Goal: Navigation & Orientation: Go to known website

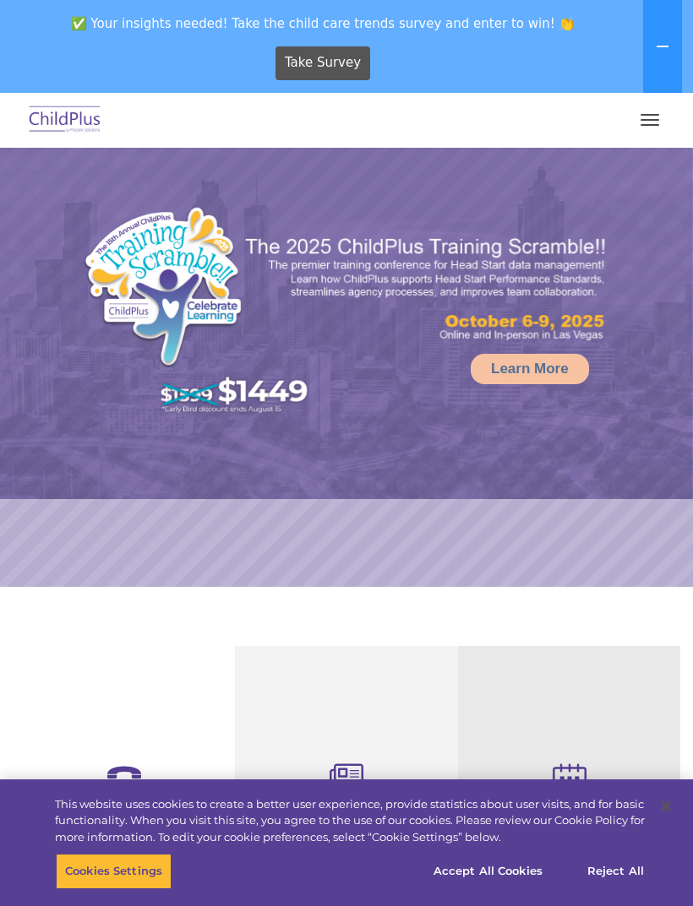
select select "MEDIUM"
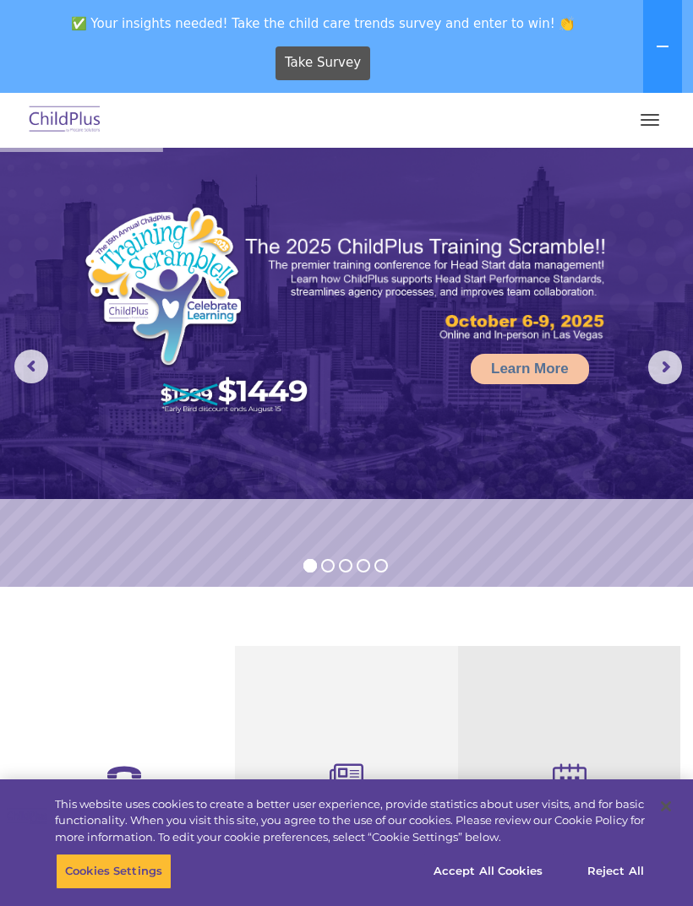
click at [648, 120] on span "button" at bounding box center [649, 120] width 19 height 2
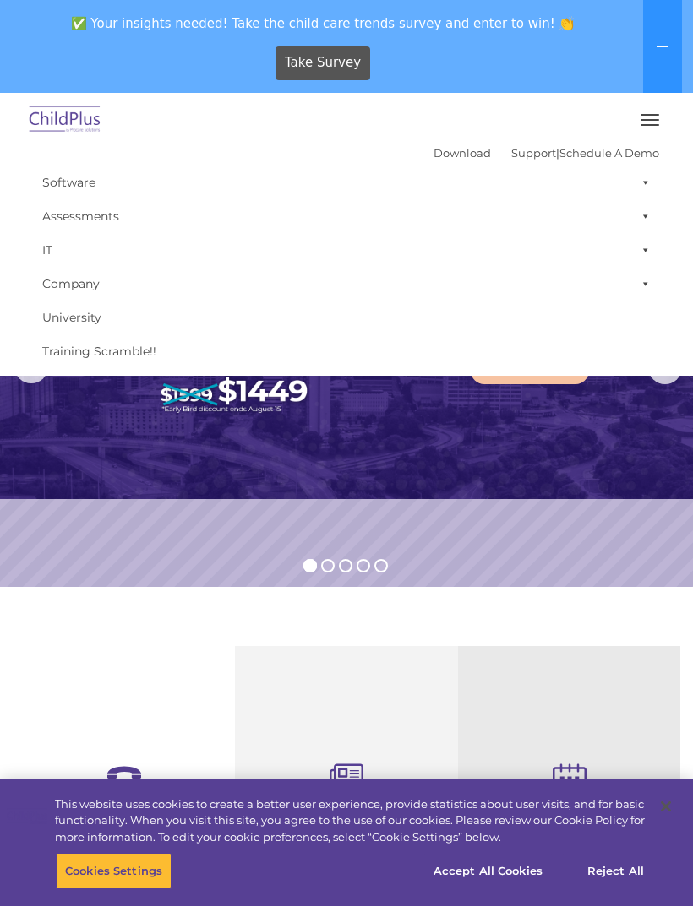
click at [657, 92] on button at bounding box center [662, 46] width 39 height 93
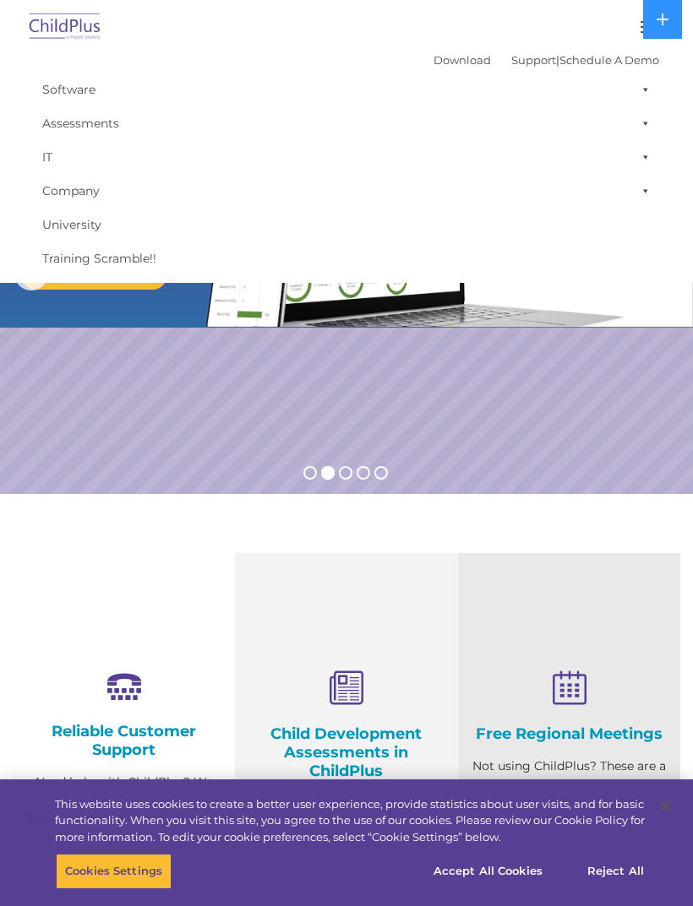
click at [636, 30] on button "button" at bounding box center [649, 27] width 35 height 27
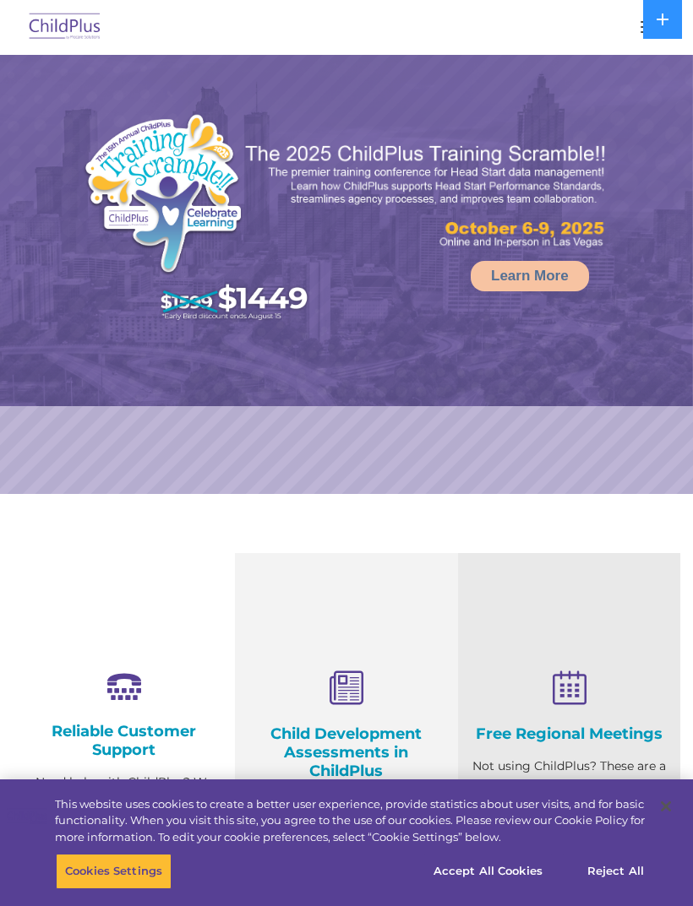
select select "MEDIUM"
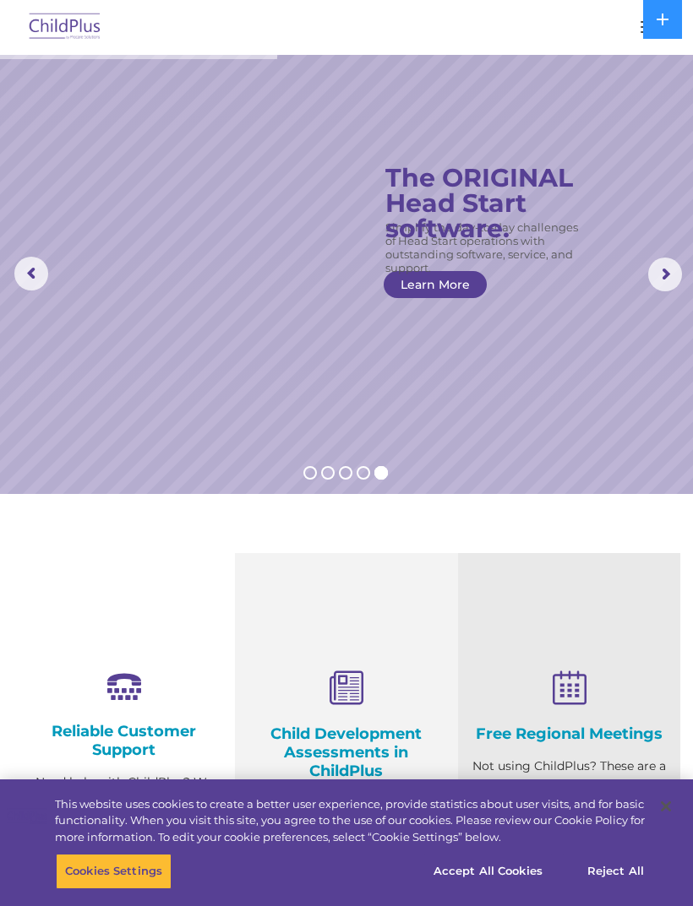
click at [77, 33] on img at bounding box center [64, 28] width 79 height 40
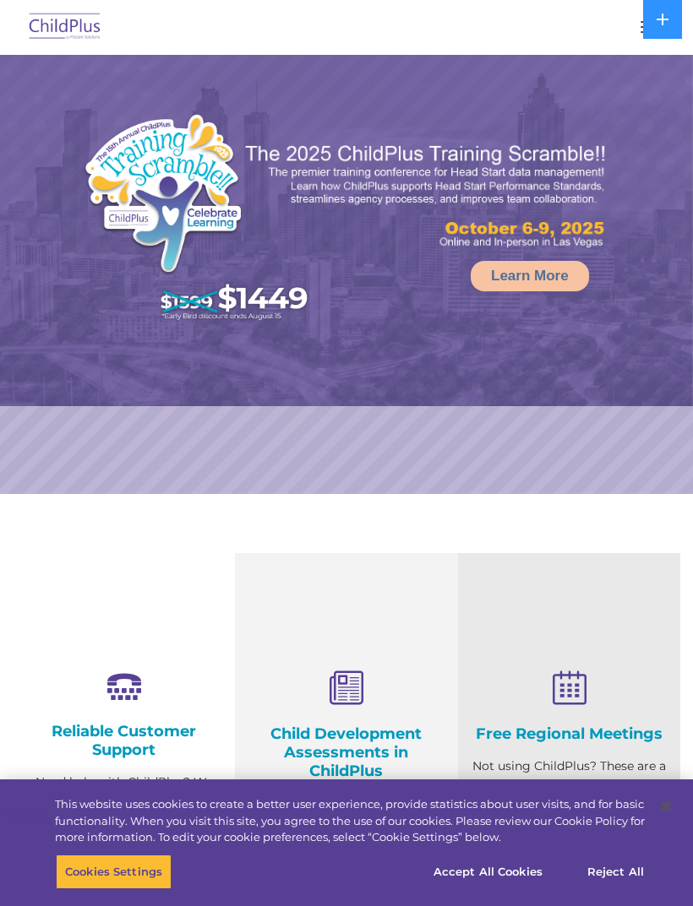
select select "MEDIUM"
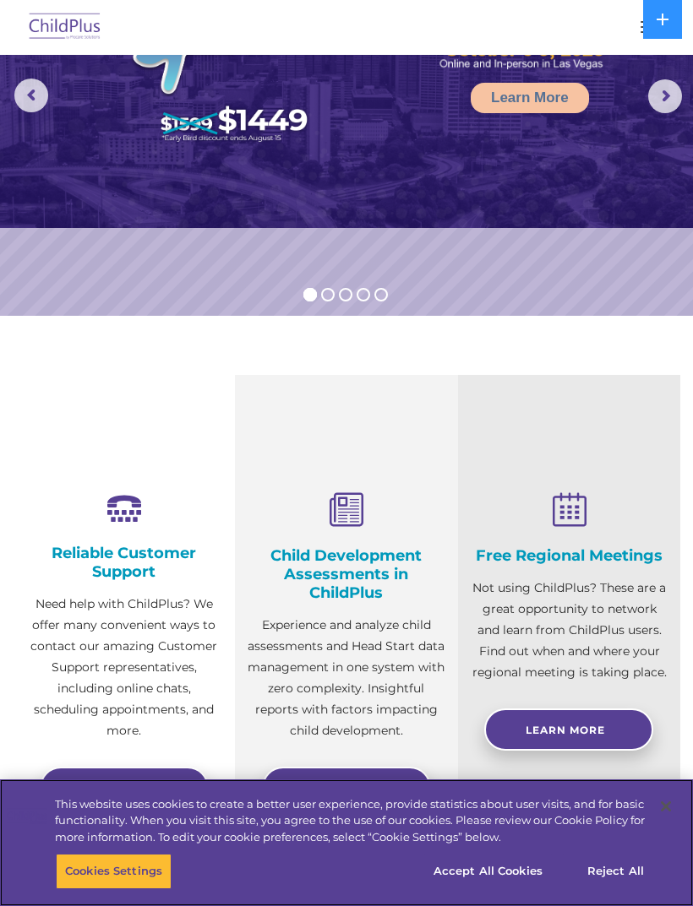
scroll to position [177, 0]
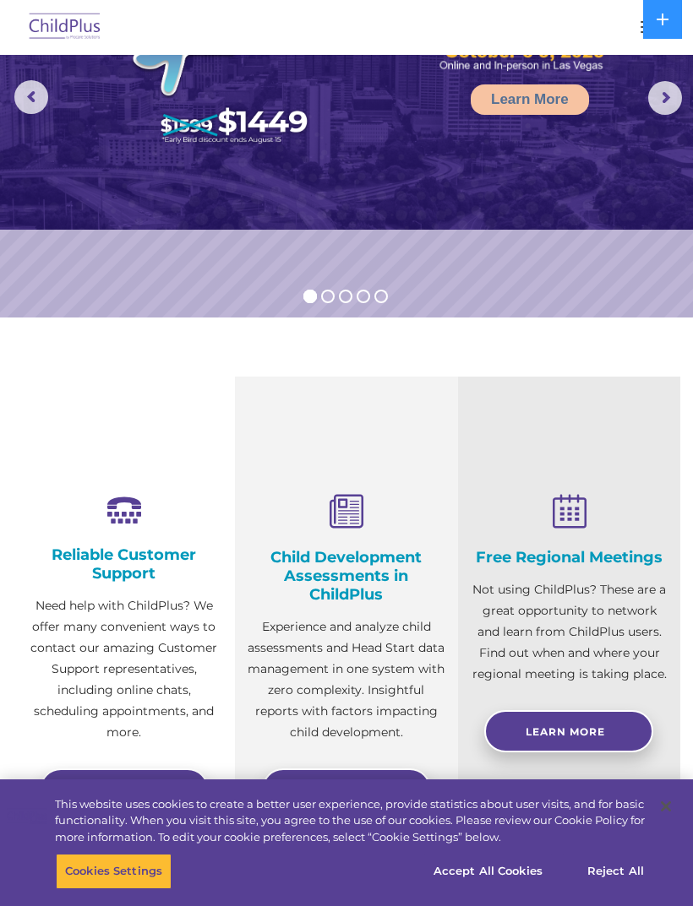
click at [662, 21] on icon at bounding box center [662, 20] width 12 height 12
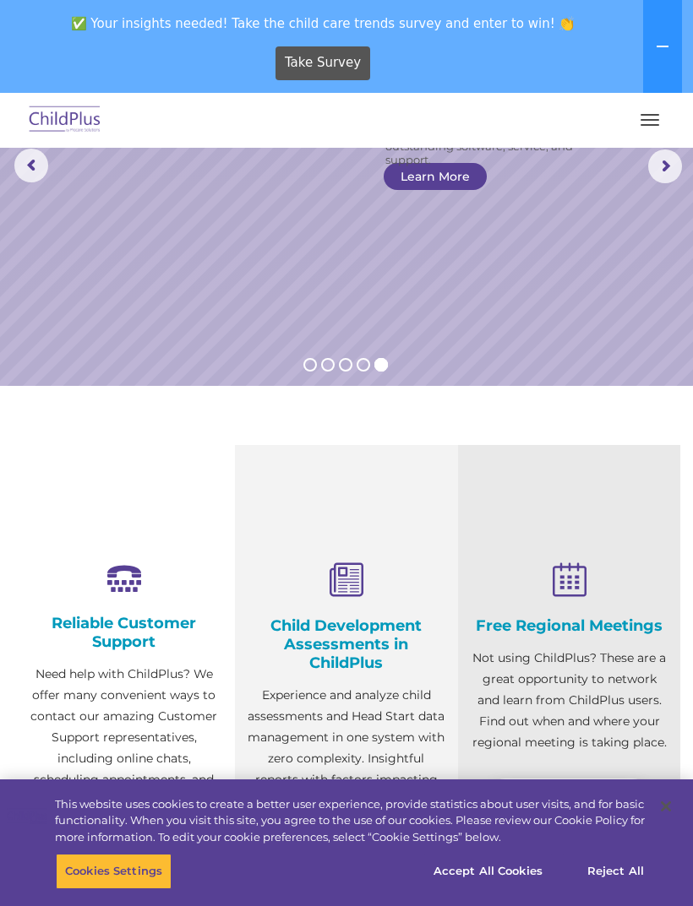
scroll to position [0, 0]
